Goal: Information Seeking & Learning: Learn about a topic

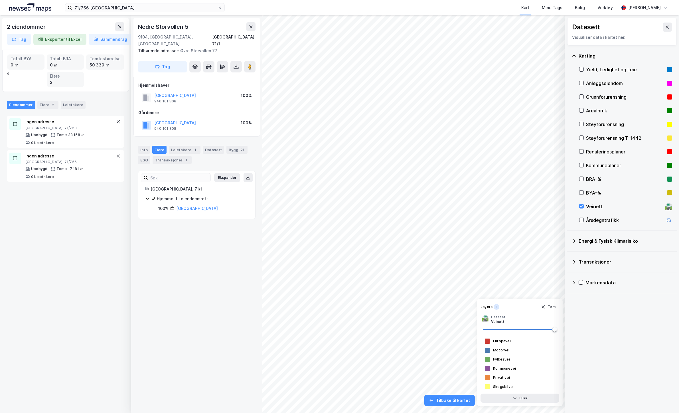
click at [181, 284] on div "Nedre Storvollen 5 9104, Kvaløya, Troms Tromsø, 71/1 Tilhørende adresser: Øvre …" at bounding box center [196, 213] width 131 height 397
click at [71, 126] on div "Tromsø, 71/753" at bounding box center [70, 128] width 90 height 5
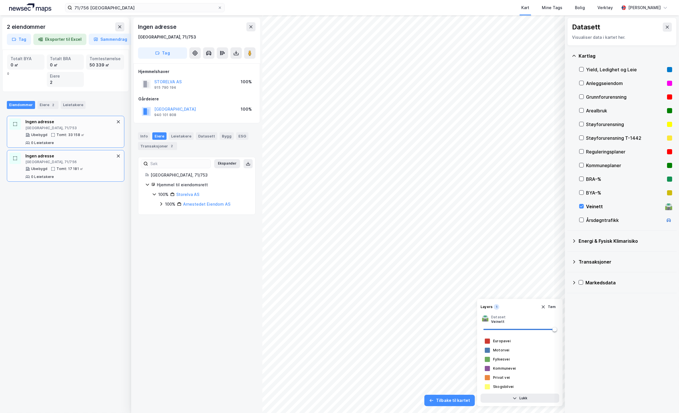
click at [73, 161] on div "Tromsø, 71/756" at bounding box center [70, 162] width 90 height 5
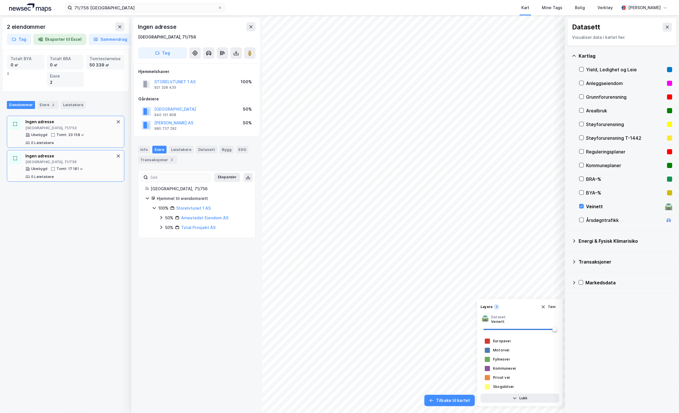
click at [83, 123] on div "Ingen adresse" at bounding box center [70, 121] width 90 height 7
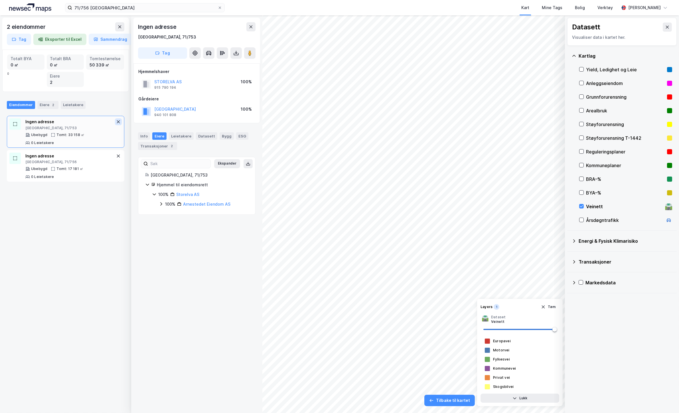
click at [116, 123] on icon at bounding box center [118, 121] width 5 height 5
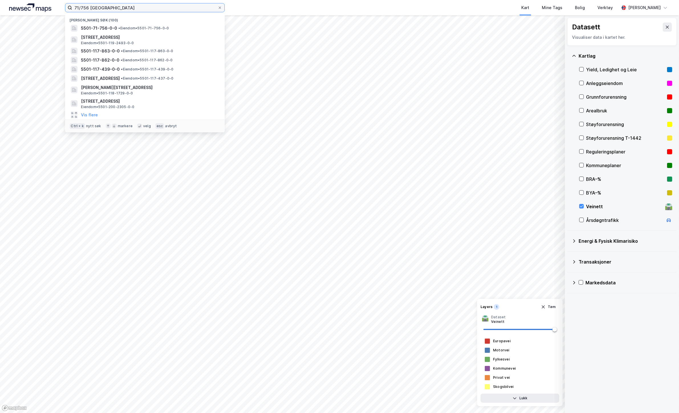
drag, startPoint x: 88, startPoint y: 9, endPoint x: 50, endPoint y: 12, distance: 37.5
click at [50, 12] on div "71/756 tromsø Nylige søk (100) 5501-71-756-0-0 • Eiendom • 5501-71-756-0-0 Stak…" at bounding box center [339, 7] width 679 height 15
click at [83, 9] on input "71/756 tromsø" at bounding box center [144, 7] width 145 height 9
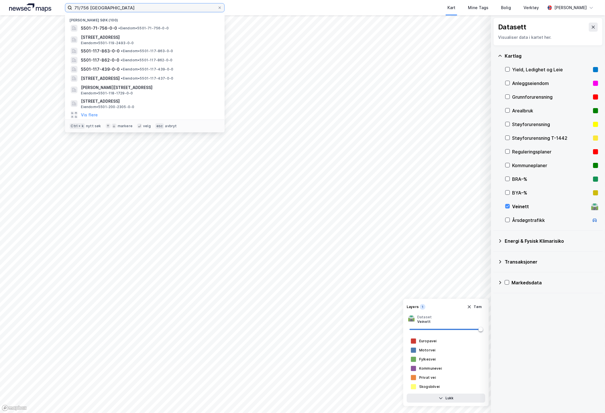
drag, startPoint x: 87, startPoint y: 7, endPoint x: 84, endPoint y: 9, distance: 3.2
click at [84, 9] on input "71/756 tromsø" at bounding box center [144, 7] width 145 height 9
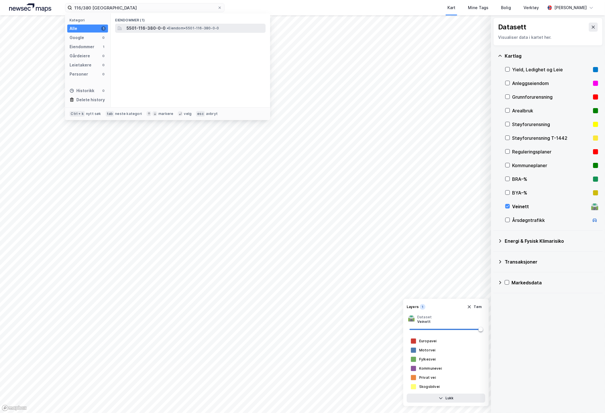
click at [188, 26] on span "• Eiendom • 5501-116-380-0-0" at bounding box center [193, 28] width 52 height 5
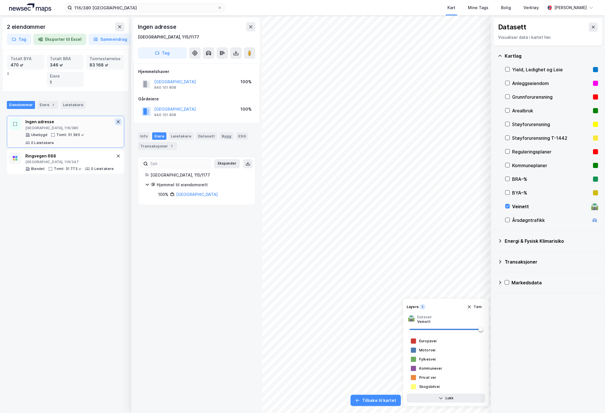
click at [116, 124] on button at bounding box center [118, 121] width 7 height 7
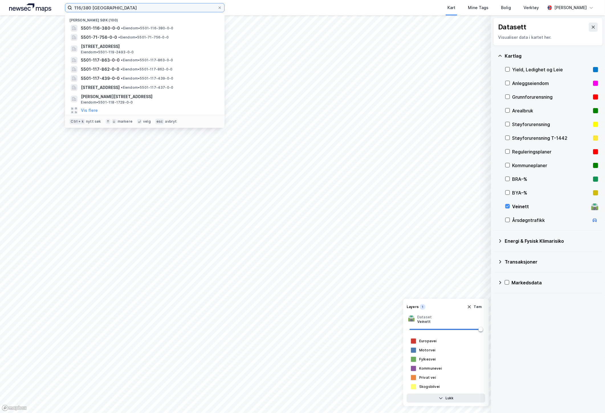
drag, startPoint x: 92, startPoint y: 10, endPoint x: 78, endPoint y: 12, distance: 14.2
click at [78, 12] on label "116/380 tromsø" at bounding box center [145, 7] width 160 height 9
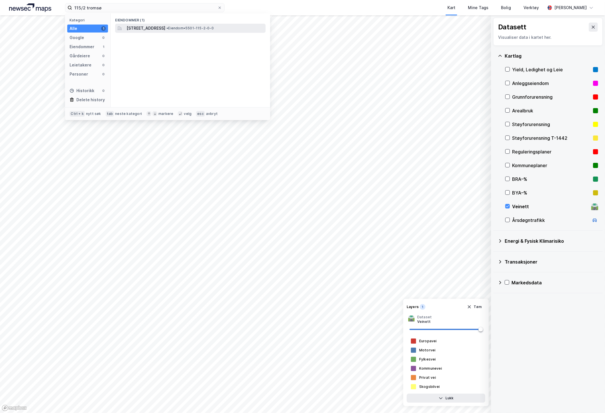
click at [165, 30] on span "Ringvegen 656, 9017, TROMSØ, TROMSØ" at bounding box center [146, 28] width 39 height 7
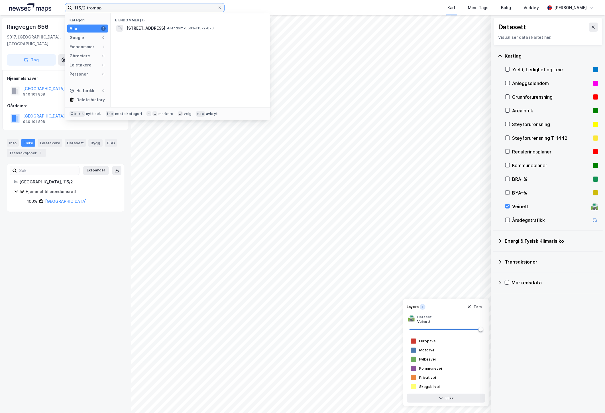
drag, startPoint x: 84, startPoint y: 9, endPoint x: 77, endPoint y: 14, distance: 8.5
click at [77, 12] on div "115/2 tromsø Kategori Alle 1 Google 0 Eiendommer 1 Gårdeiere 0 Leietakere 0 Per…" at bounding box center [145, 7] width 160 height 9
type input "14/47 tromsø"
click at [200, 32] on div "Malmvegen 310, 9022, KROKELVDALEN, TROMSØ Eiendom • 5501-14-47-0-0" at bounding box center [196, 30] width 138 height 11
